Goal: Transaction & Acquisition: Purchase product/service

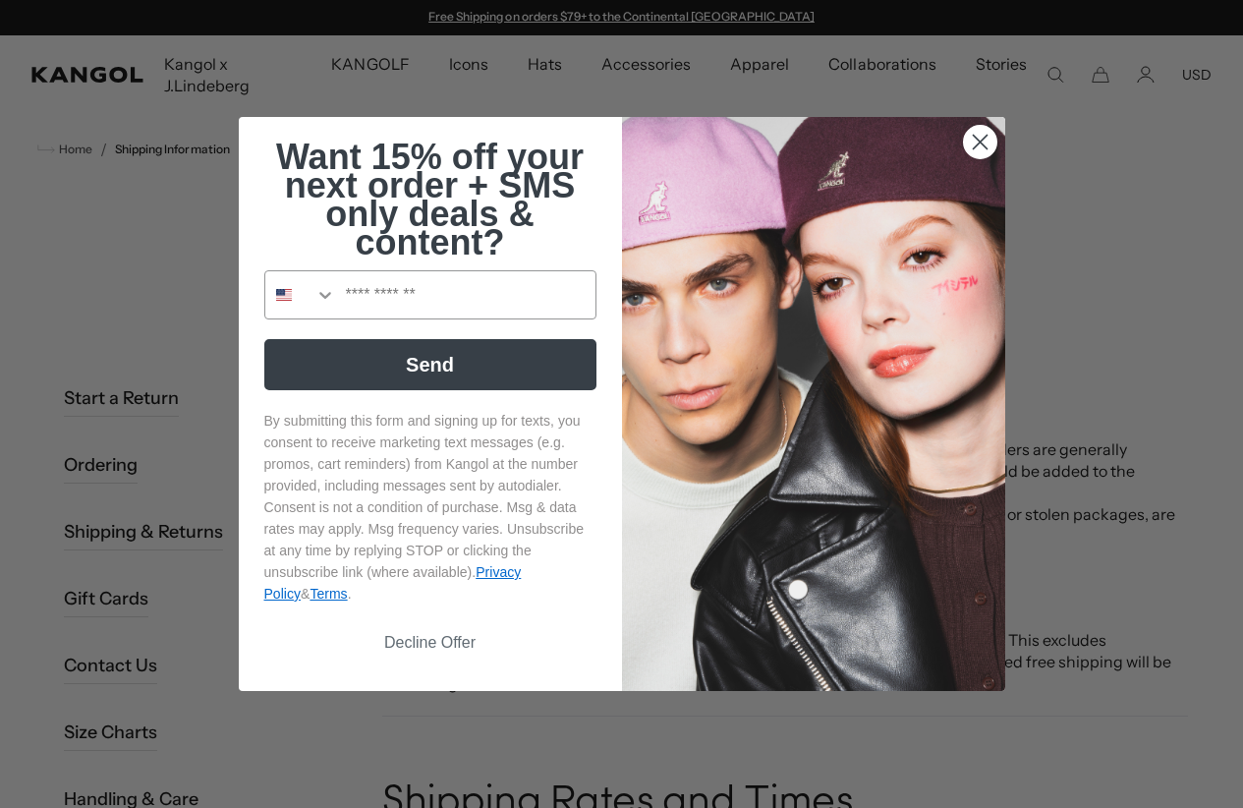
click at [987, 130] on circle "Close dialog" at bounding box center [979, 142] width 32 height 32
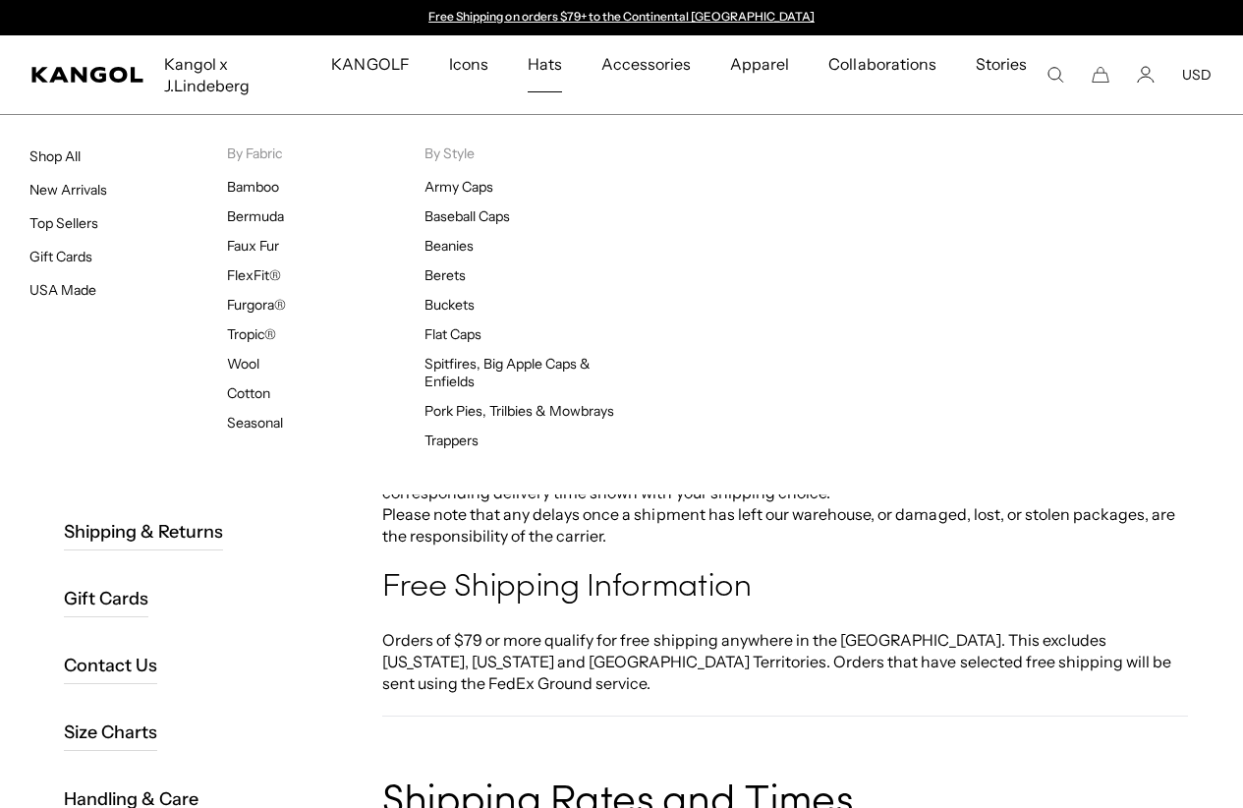
click at [551, 61] on span "Hats" at bounding box center [545, 63] width 34 height 57
click at [560, 51] on span "Hats" at bounding box center [545, 63] width 34 height 57
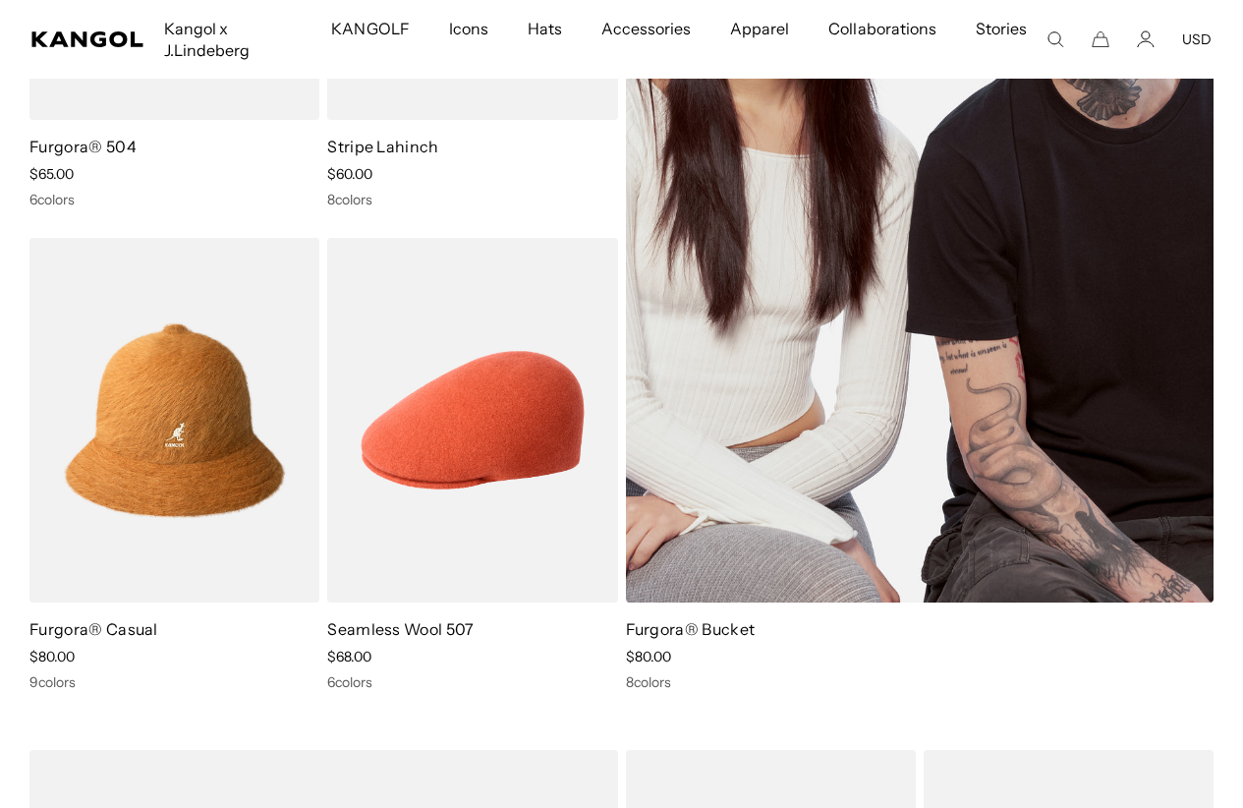
scroll to position [2493, 0]
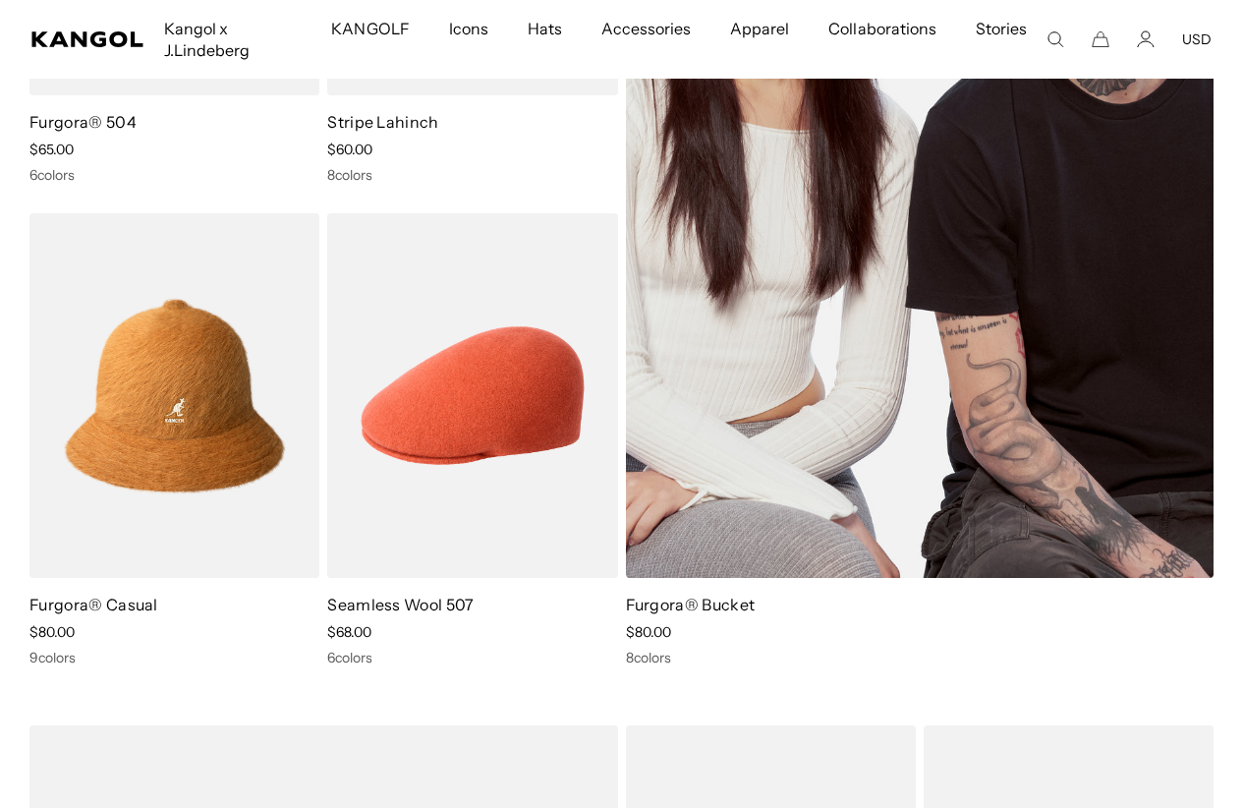
click at [668, 599] on link "Furgora® Bucket" at bounding box center [691, 604] width 130 height 20
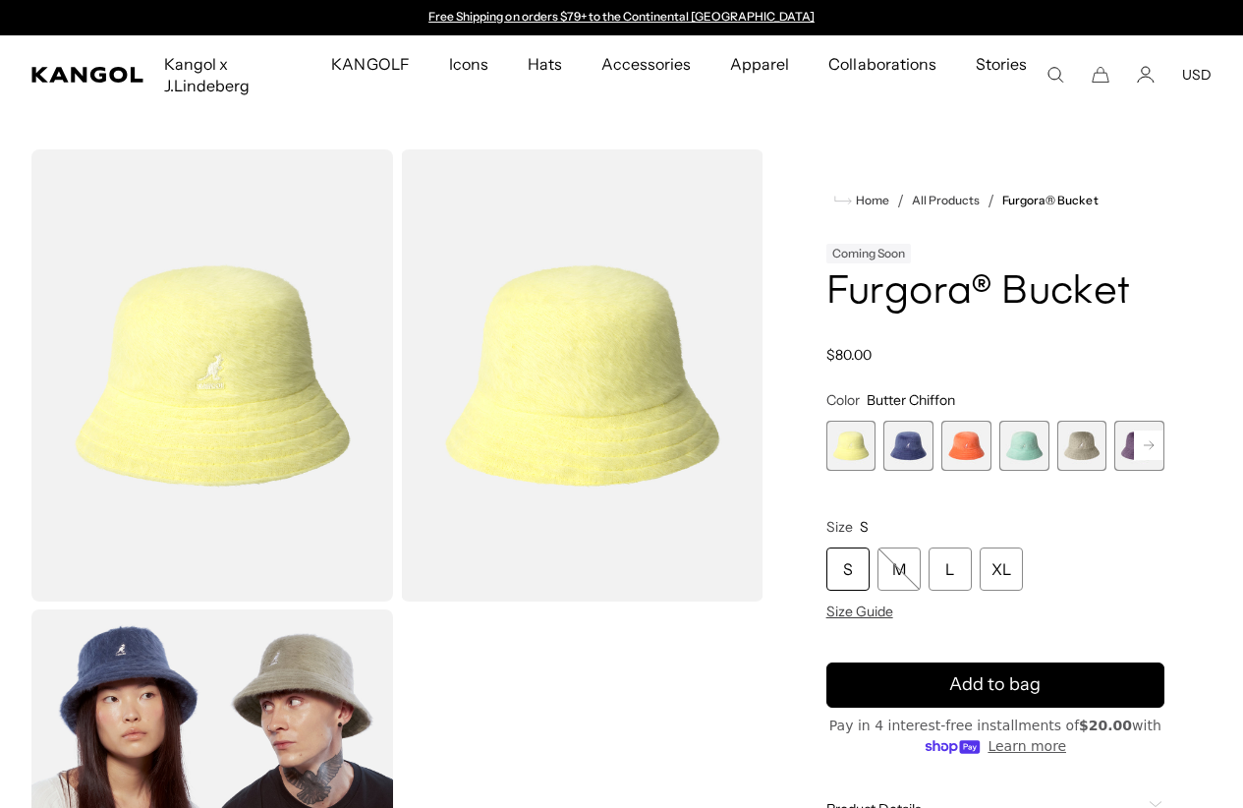
click at [926, 471] on span "2 of 10" at bounding box center [908, 445] width 50 height 50
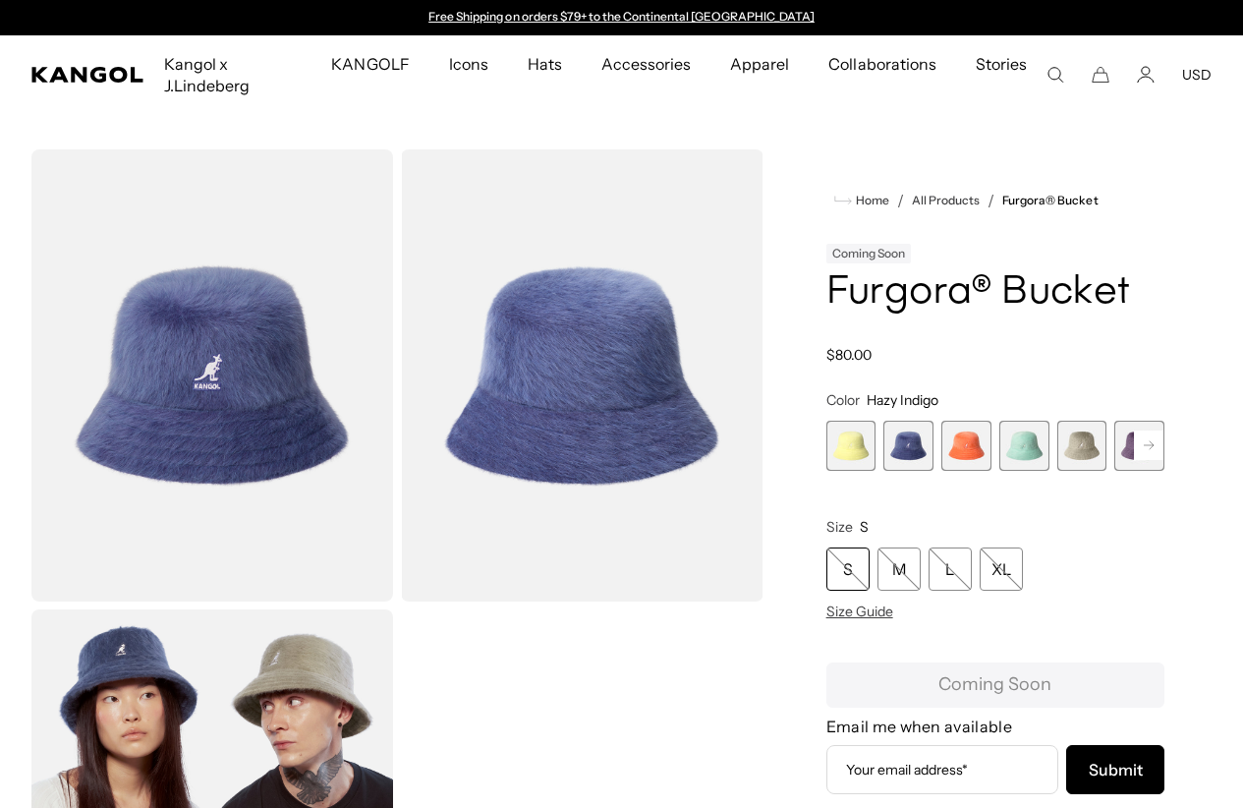
click at [978, 471] on span "3 of 10" at bounding box center [966, 445] width 50 height 50
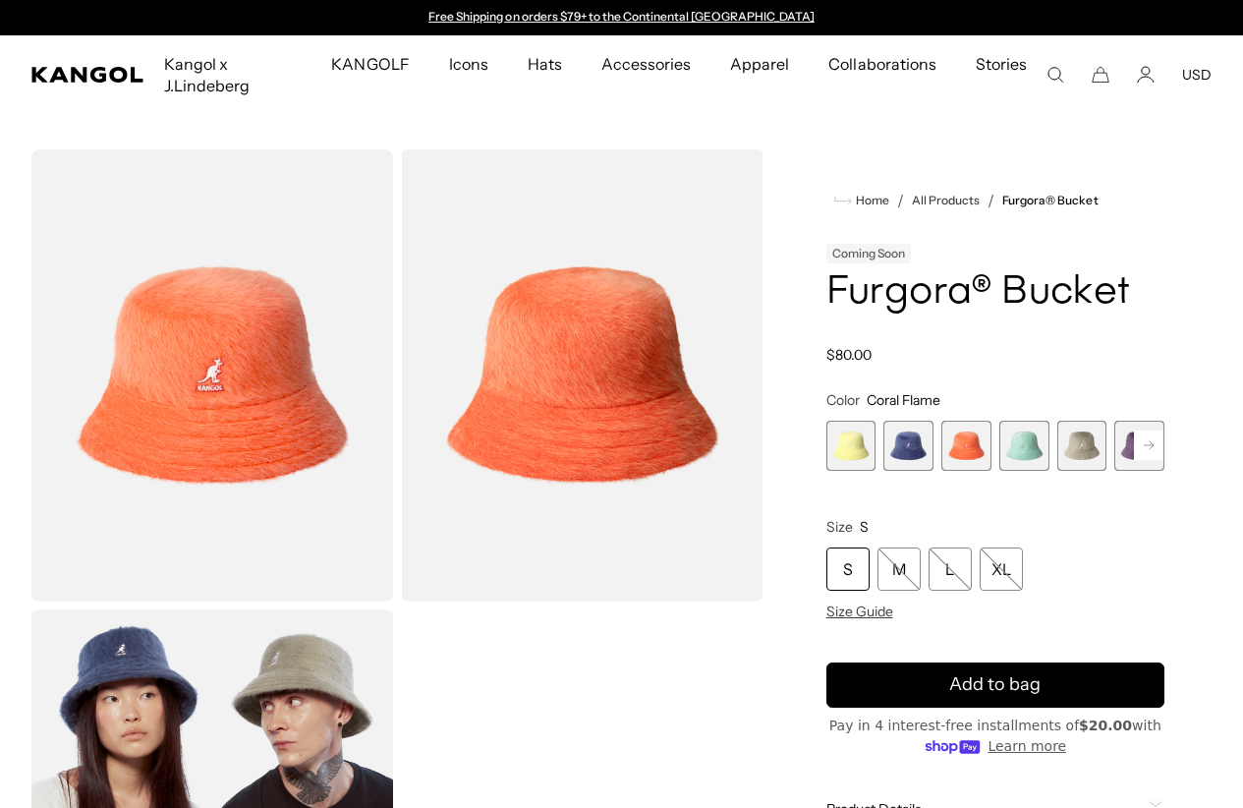
click at [1008, 471] on span "4 of 10" at bounding box center [1024, 445] width 50 height 50
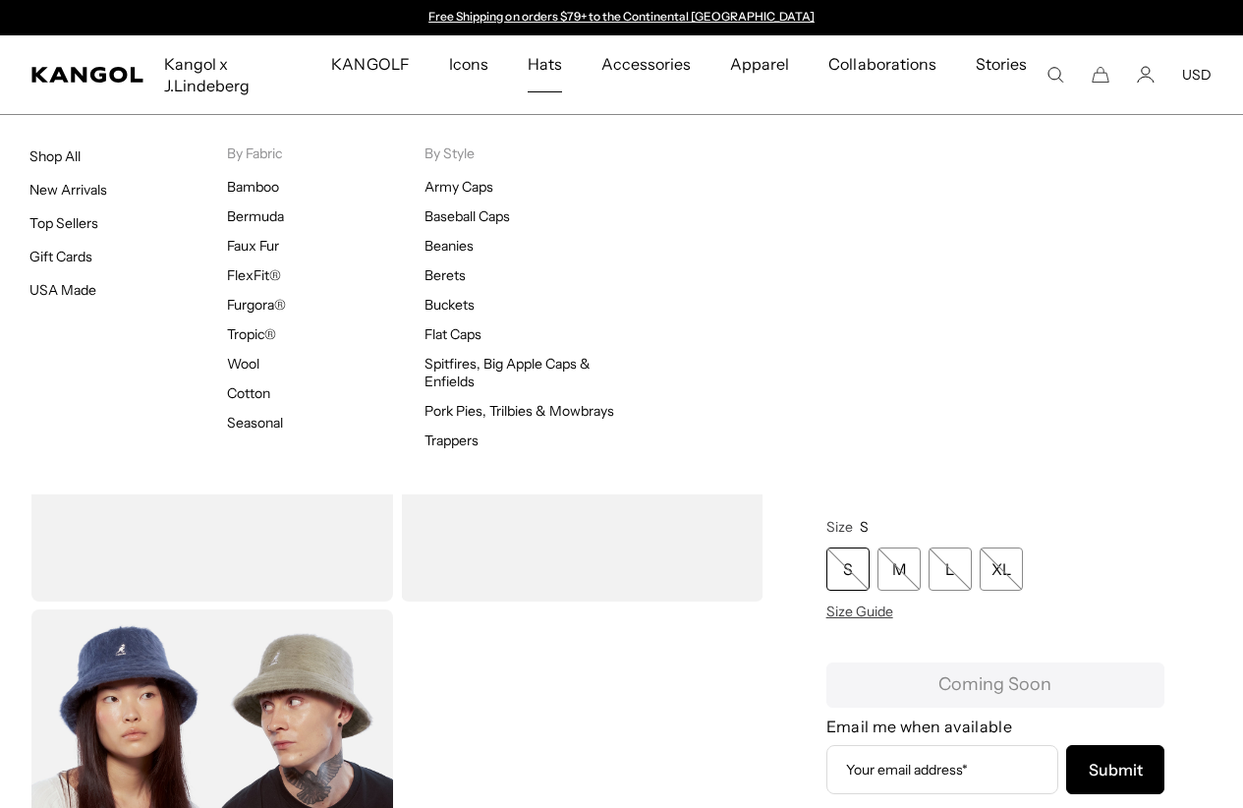
click at [547, 61] on span "Hats" at bounding box center [545, 63] width 34 height 57
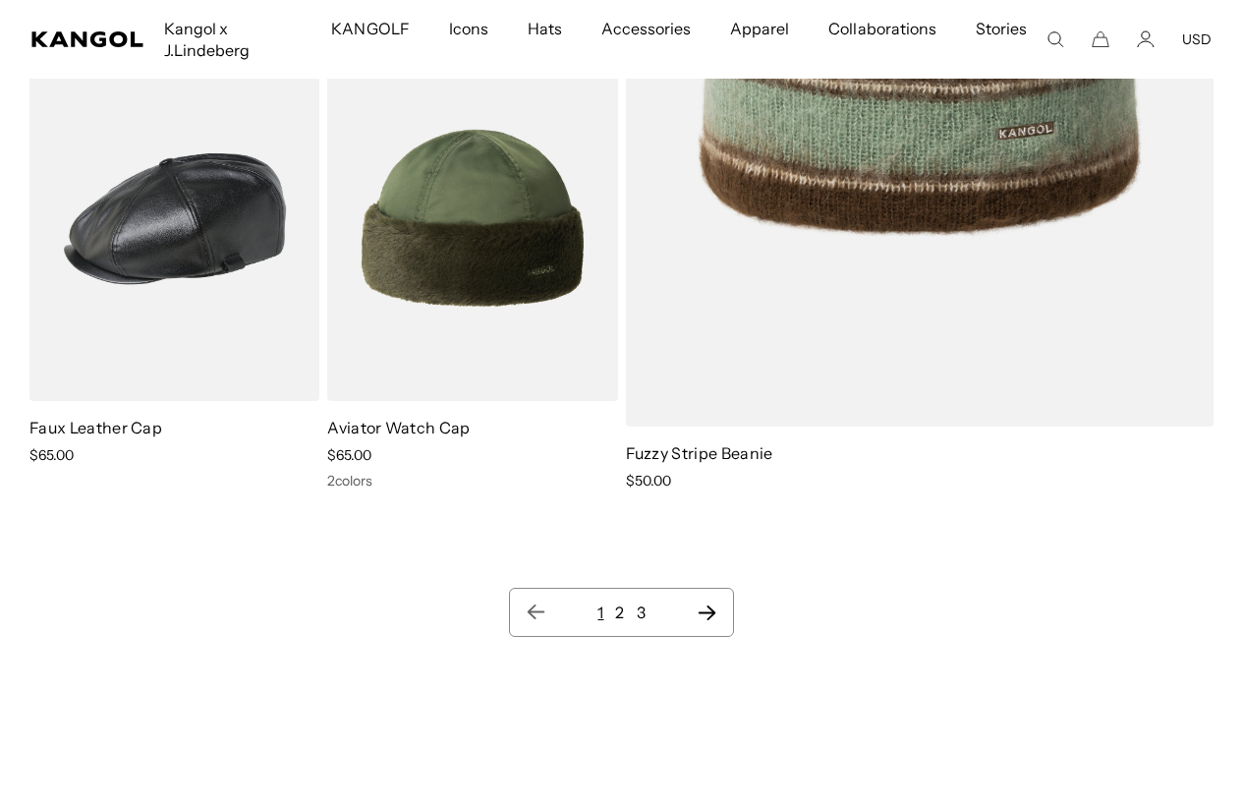
scroll to position [18250, 0]
